Goal: Information Seeking & Learning: Learn about a topic

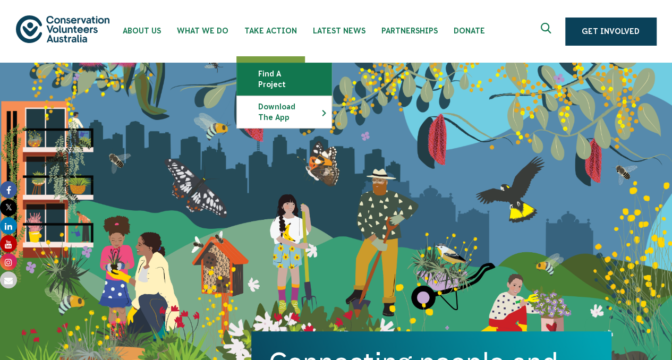
click at [273, 69] on link "Find a project" at bounding box center [284, 79] width 95 height 32
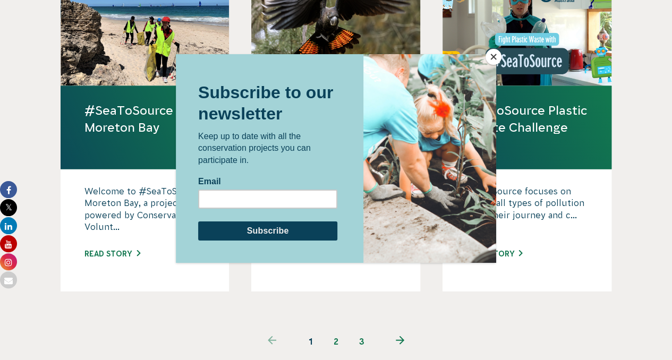
scroll to position [1052, 0]
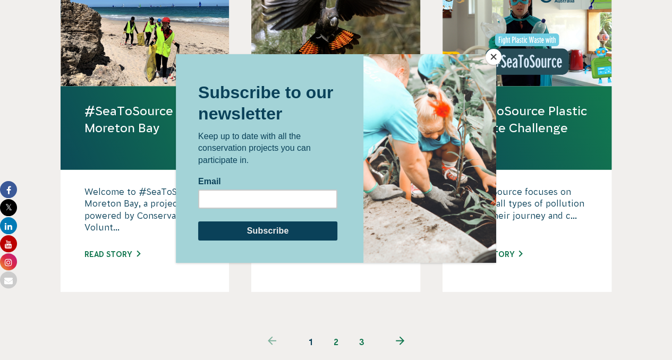
click at [492, 62] on button "Close" at bounding box center [494, 57] width 16 height 16
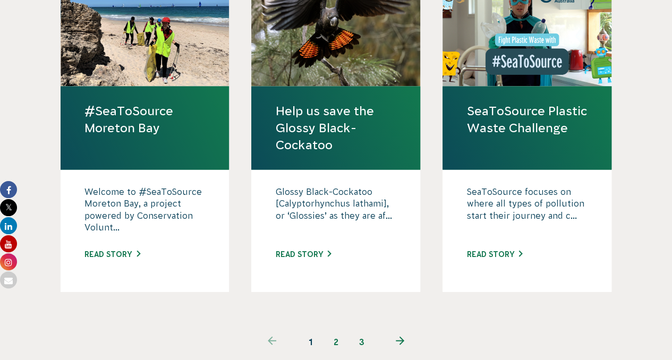
click at [330, 104] on link "Help us save the Glossy Black-Cockatoo" at bounding box center [335, 129] width 121 height 52
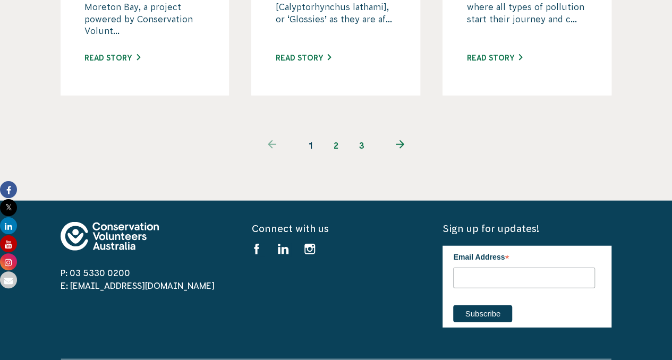
scroll to position [1257, 0]
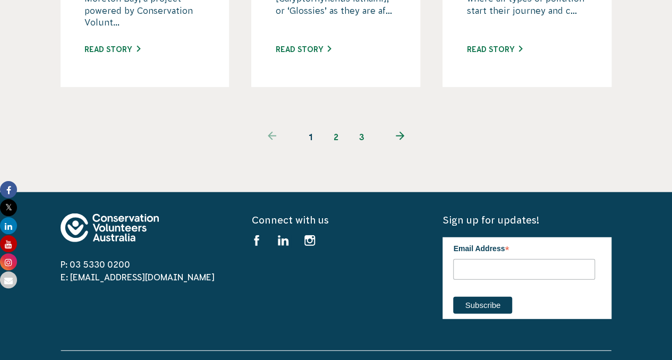
click at [360, 124] on link "3" at bounding box center [362, 137] width 26 height 26
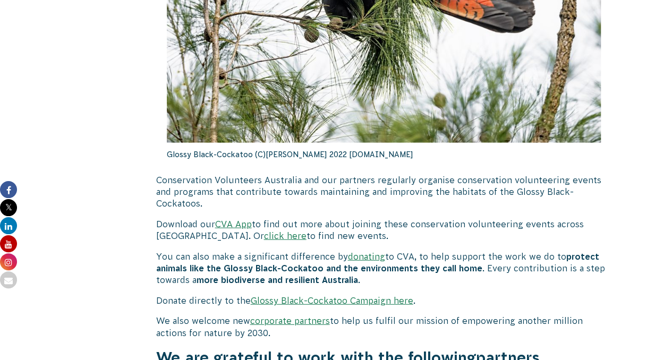
scroll to position [3250, 0]
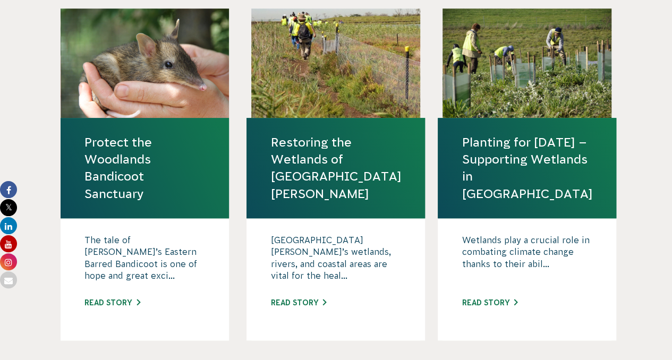
scroll to position [311, 0]
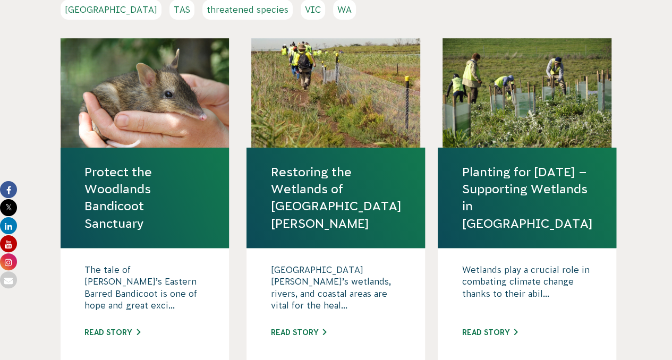
click at [157, 165] on link "Protect the Woodlands Bandicoot Sanctuary" at bounding box center [145, 198] width 121 height 69
click at [316, 164] on link "Restoring the Wetlands of Port Phillip Bay" at bounding box center [336, 198] width 131 height 69
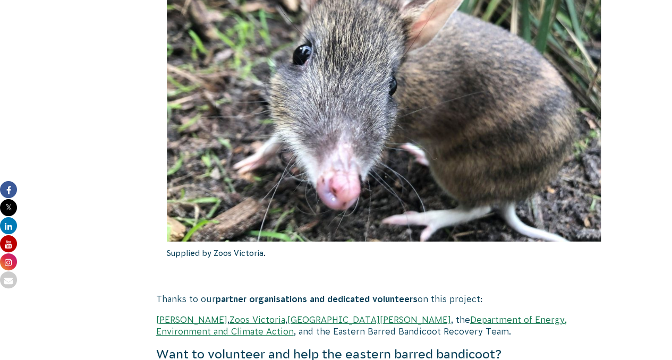
scroll to position [1659, 0]
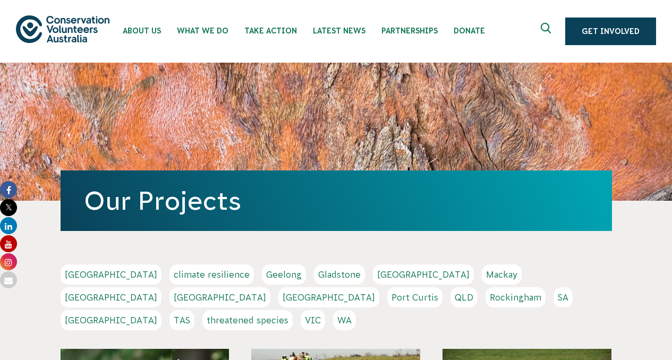
scroll to position [311, 0]
